Goal: Task Accomplishment & Management: Complete application form

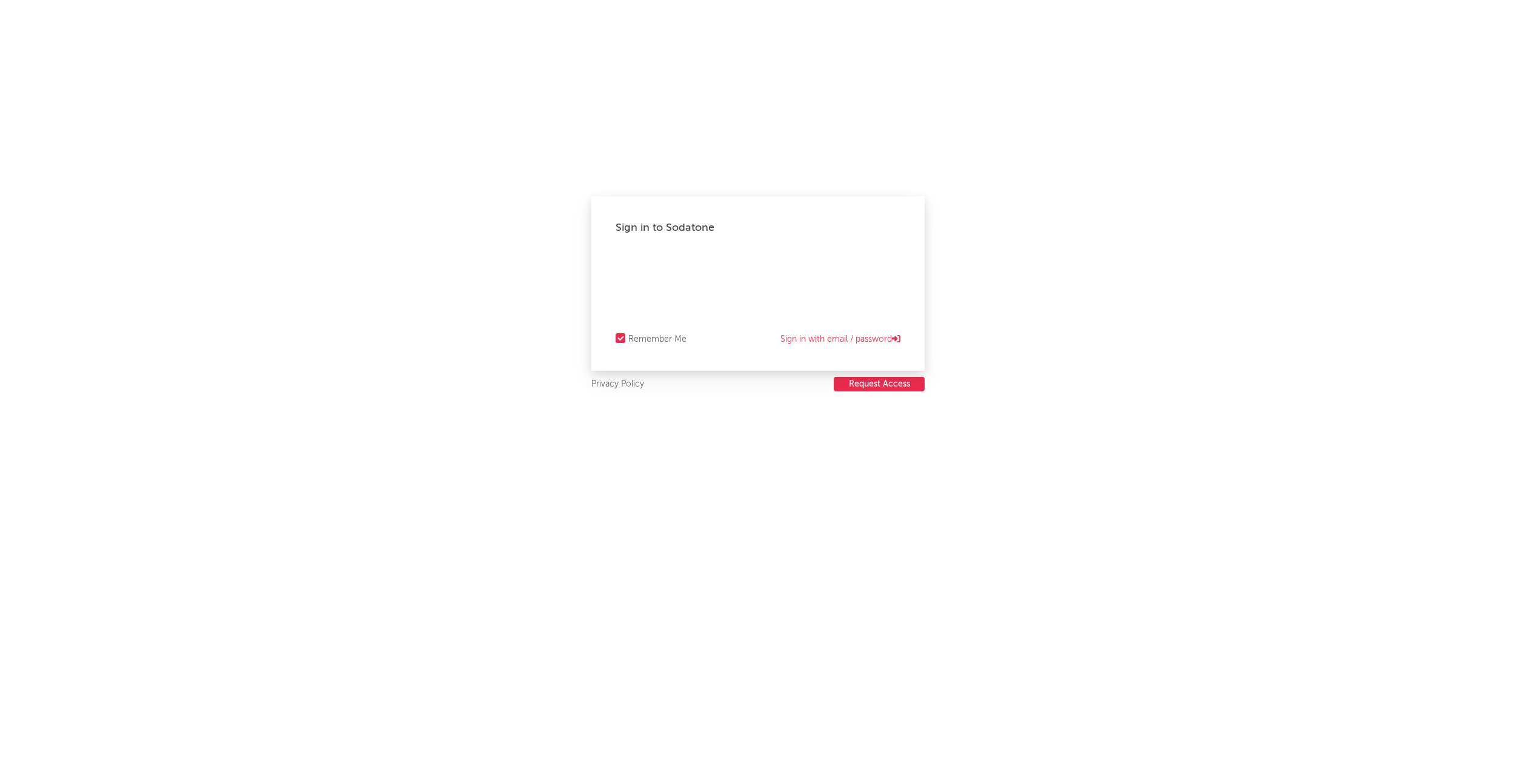
click at [859, 383] on button "Request Access" at bounding box center [879, 384] width 91 height 14
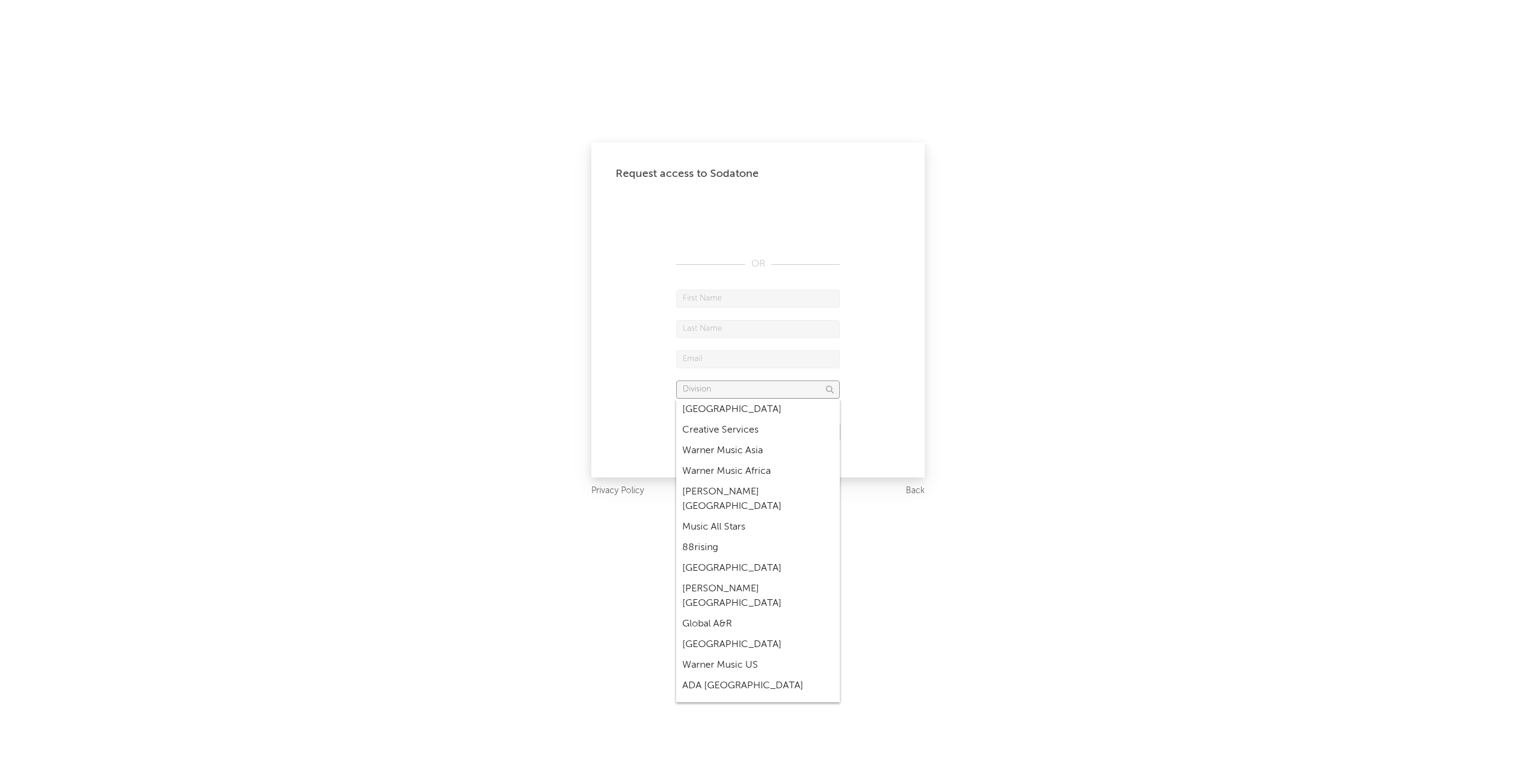
click at [783, 396] on input "text" at bounding box center [758, 390] width 163 height 18
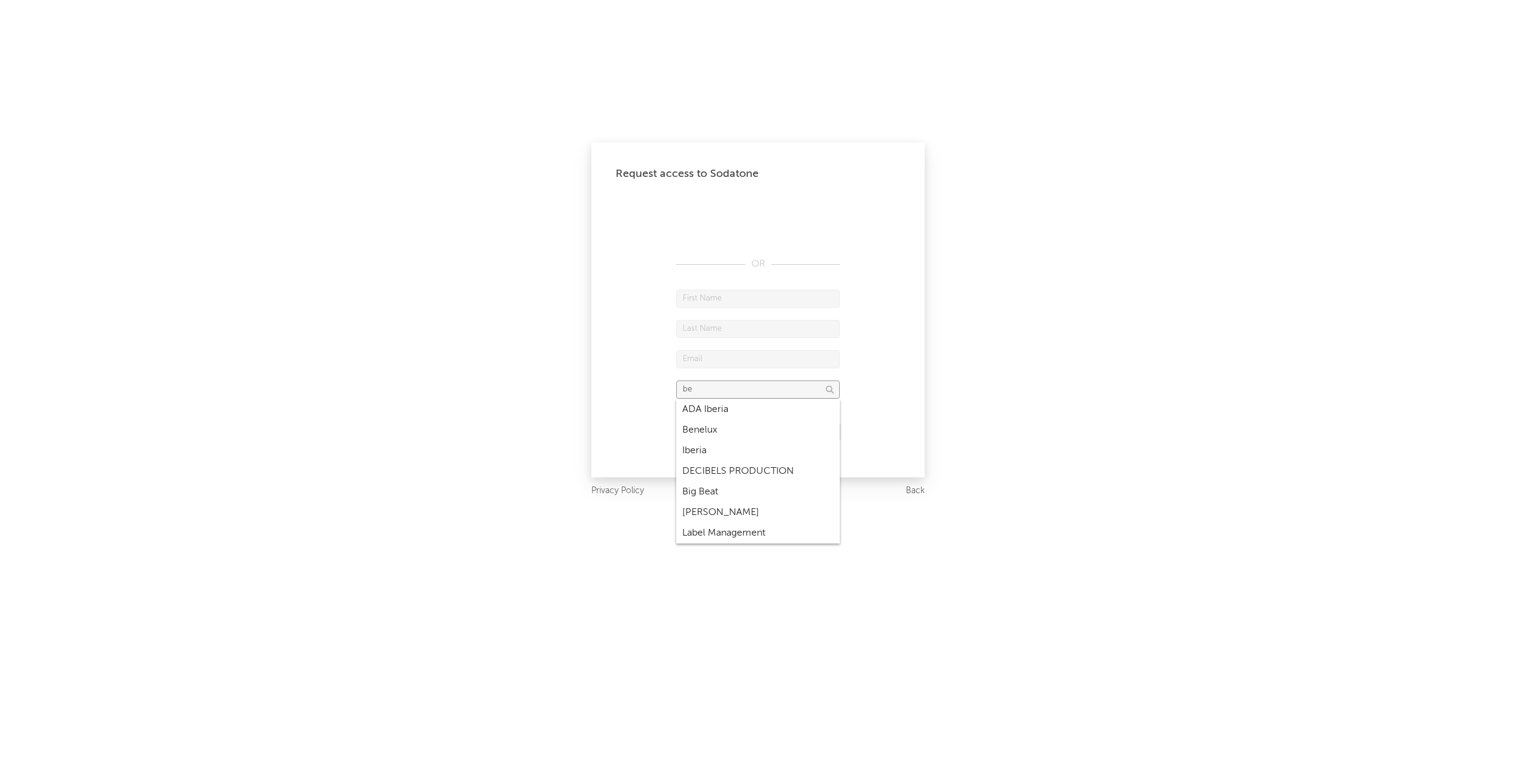
type input "bel"
